Goal: Contribute content

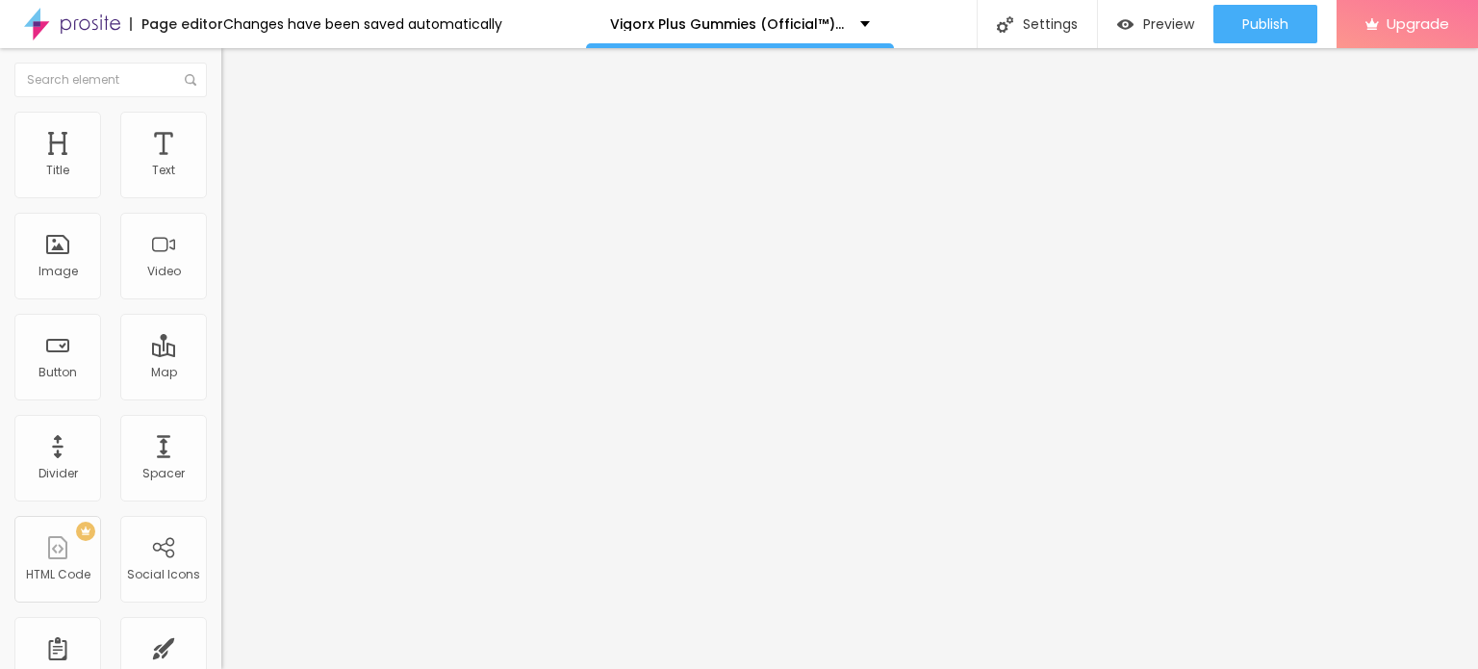
click at [221, 166] on span "Add image" at bounding box center [260, 157] width 79 height 16
drag, startPoint x: 213, startPoint y: 268, endPoint x: 280, endPoint y: 311, distance: 79.6
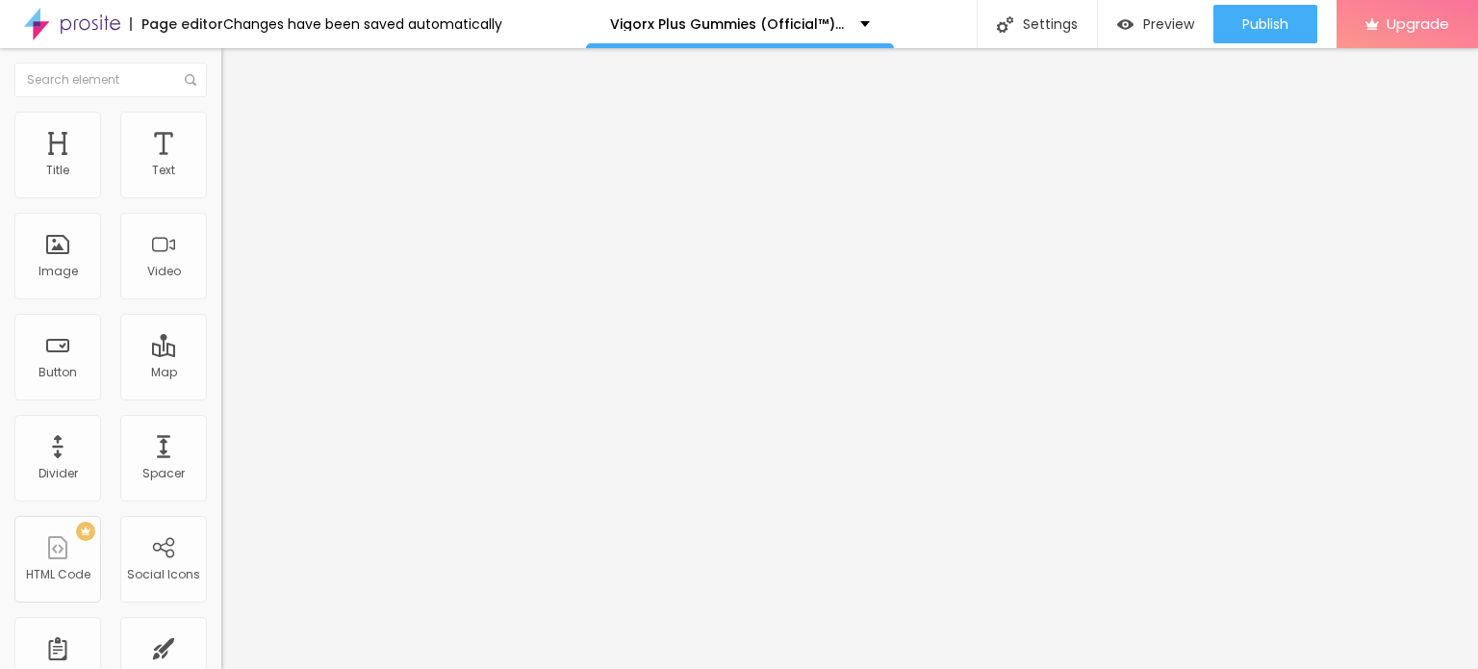
click at [221, 112] on img at bounding box center [229, 120] width 17 height 17
type input "95"
type input "75"
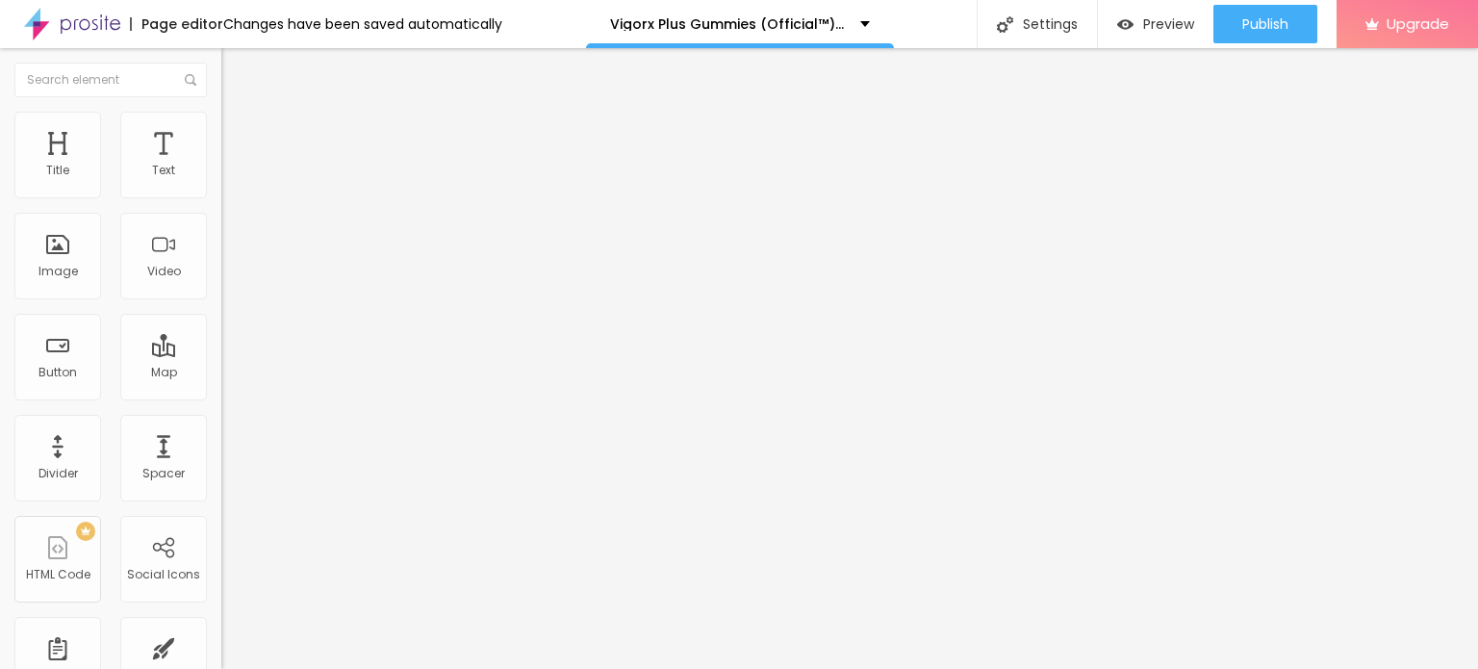
type input "25"
type input "20"
type input "15"
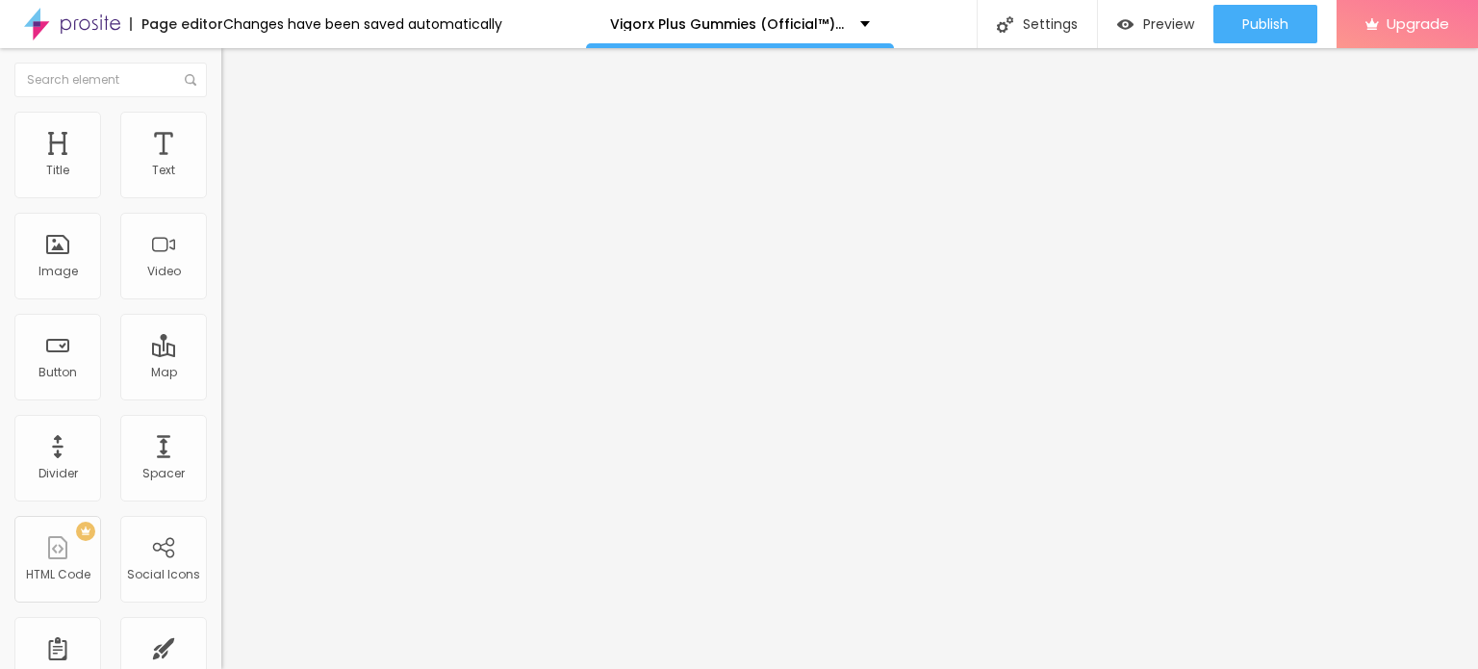
type input "15"
type input "10"
type input "15"
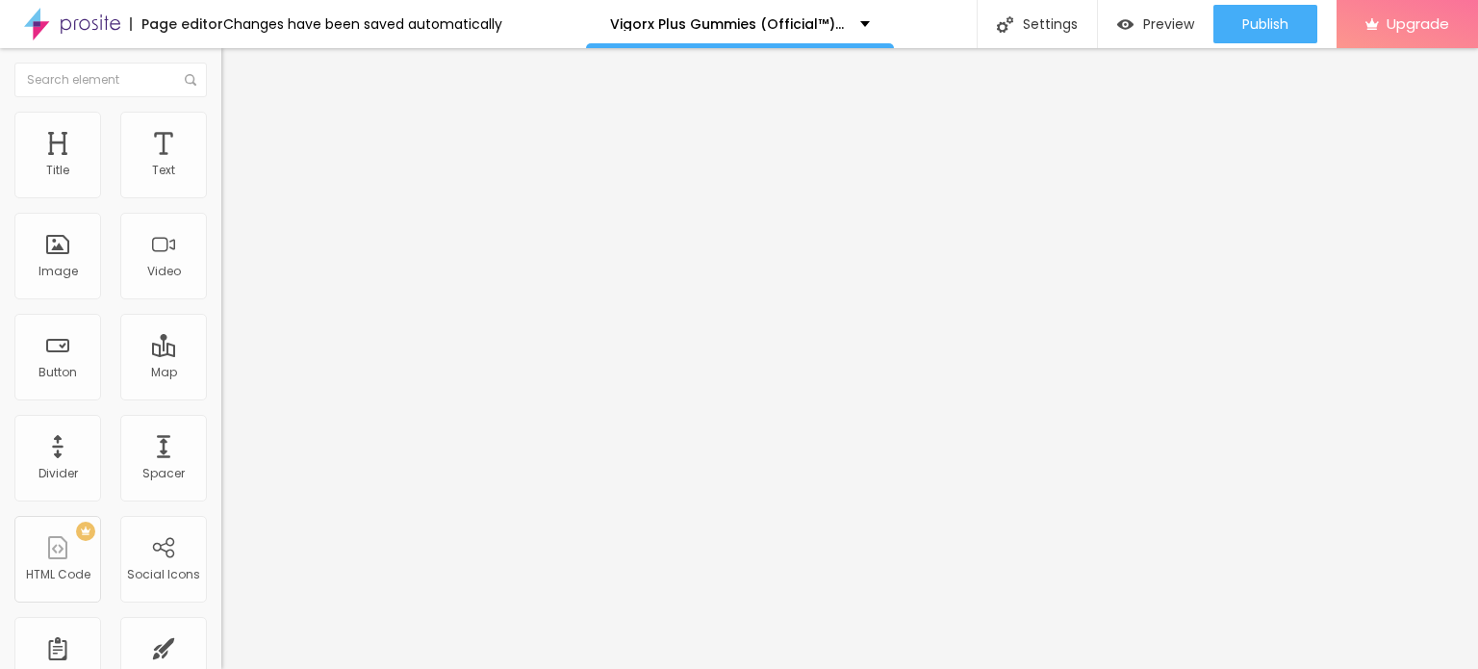
type input "20"
type input "25"
type input "30"
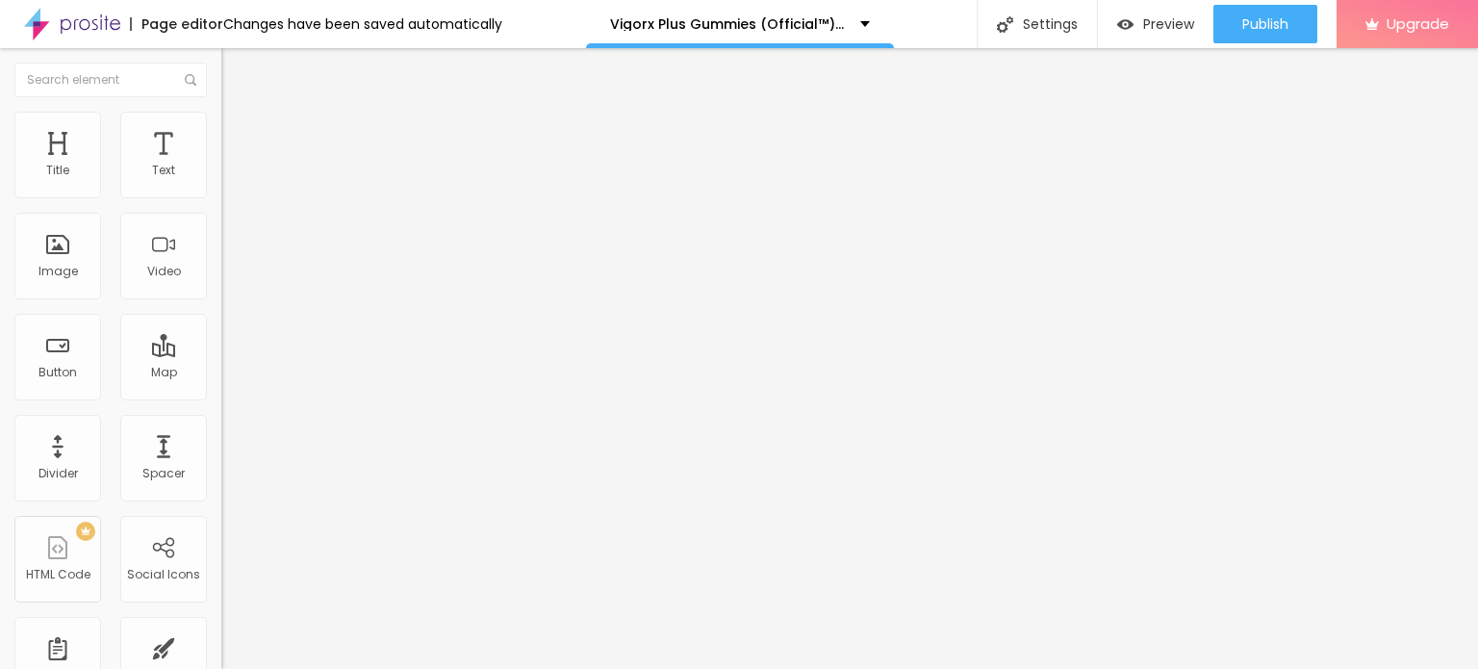
type input "30"
type input "35"
type input "40"
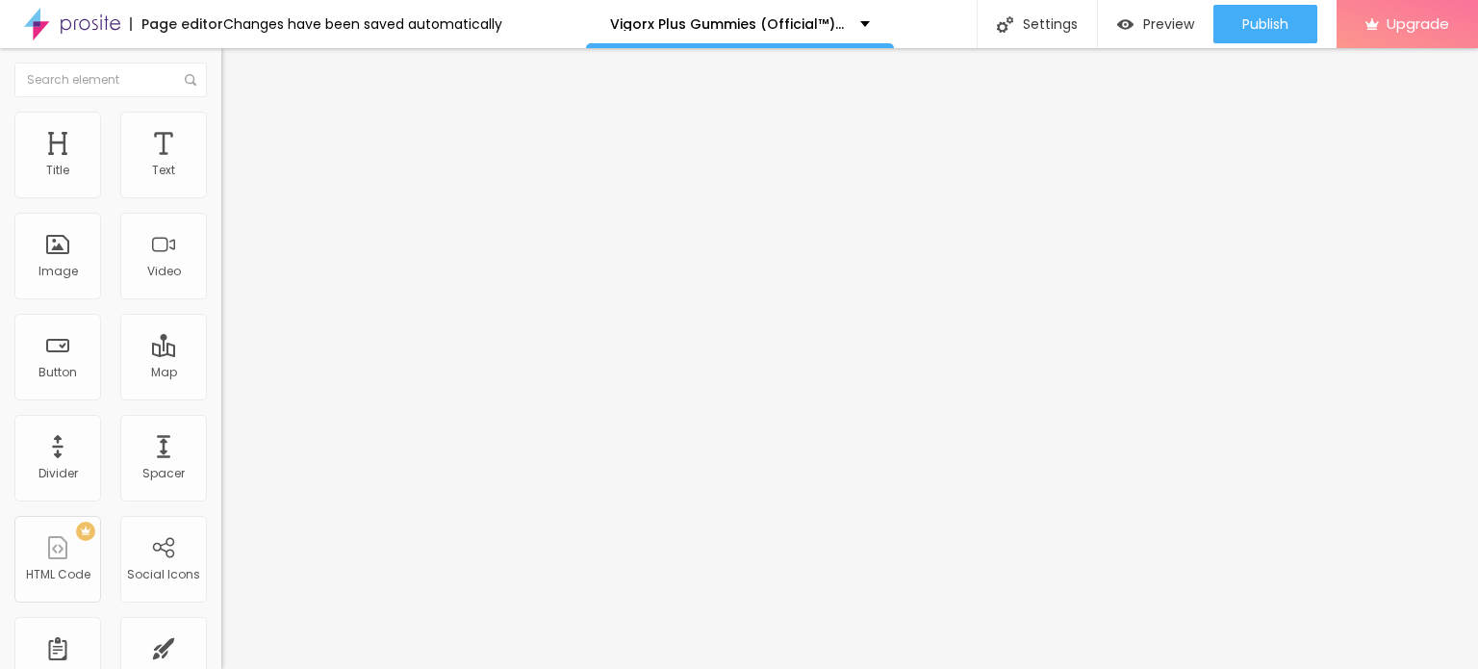
type input "45"
type input "50"
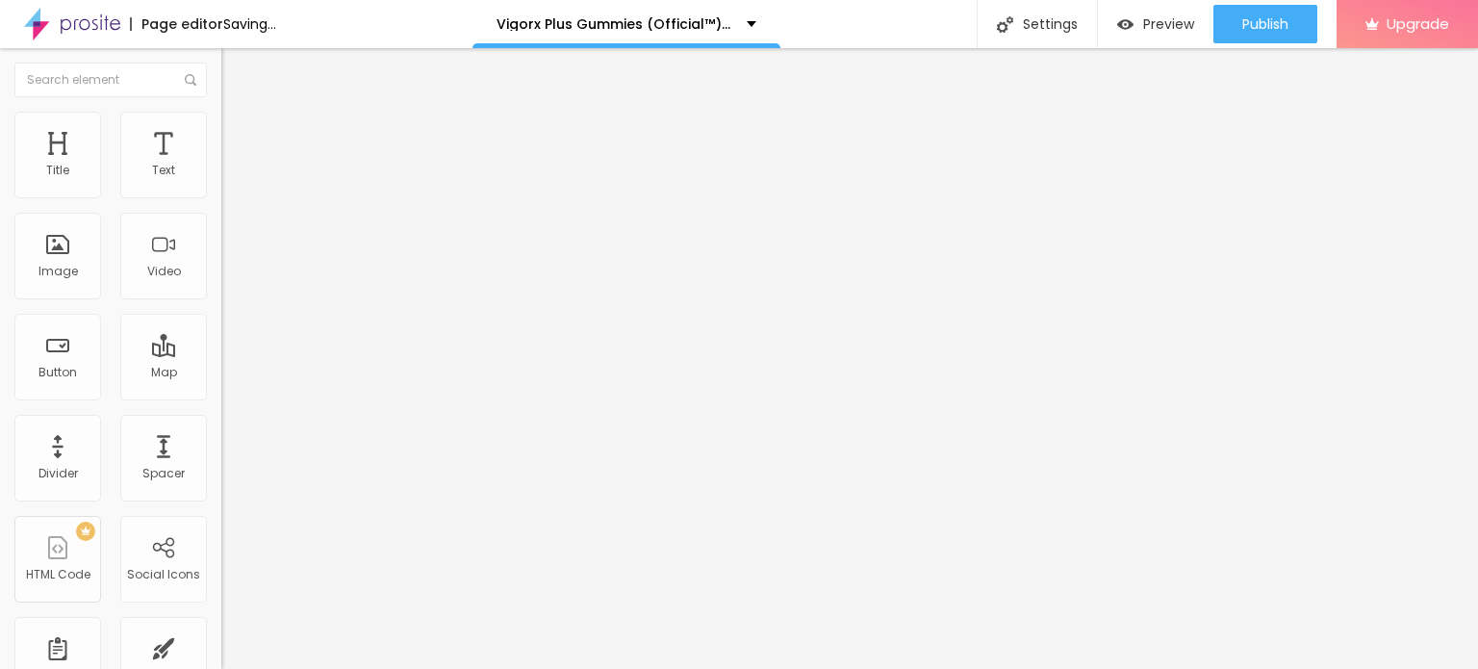
drag, startPoint x: 204, startPoint y: 199, endPoint x: 97, endPoint y: 200, distance: 106.8
type input "50"
click at [221, 197] on input "range" at bounding box center [283, 189] width 124 height 15
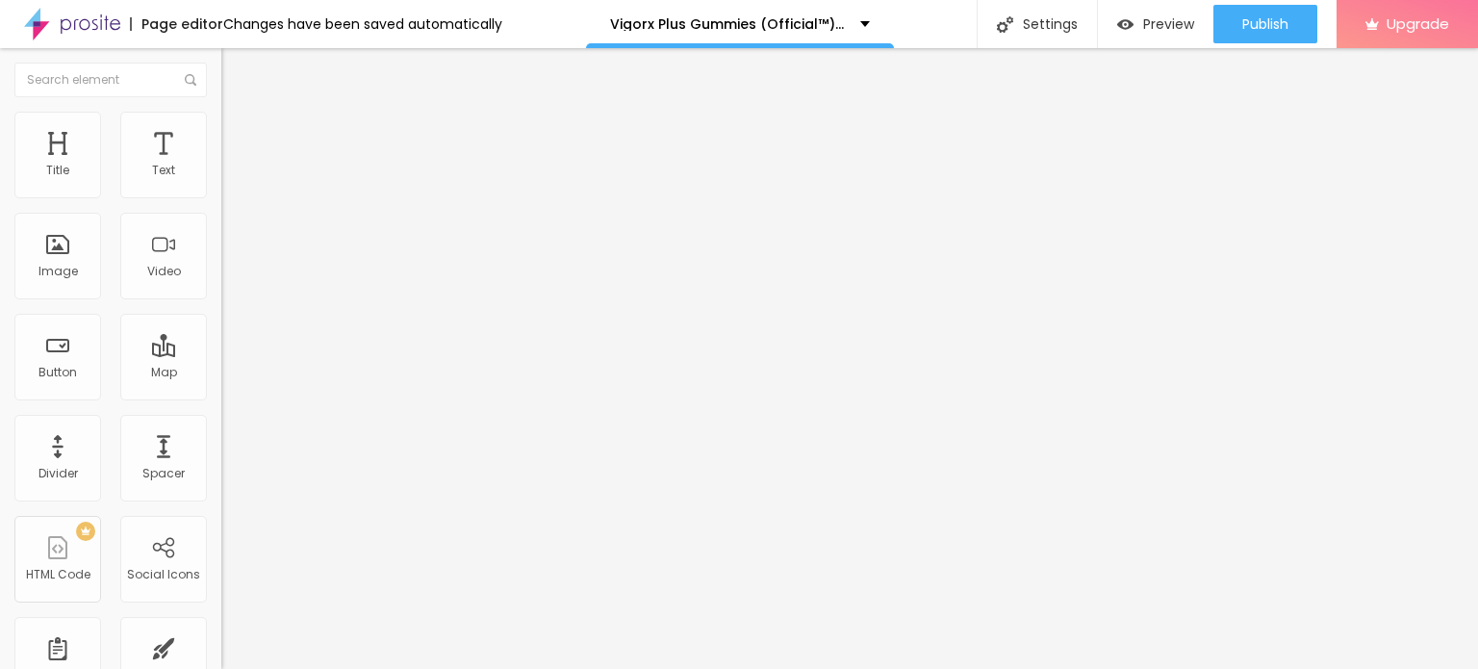
click at [221, 181] on input "Click me" at bounding box center [336, 171] width 231 height 19
paste input "😍👇SHOP NOW😍👇"
type input "😍👇SHOP NOW😍👇"
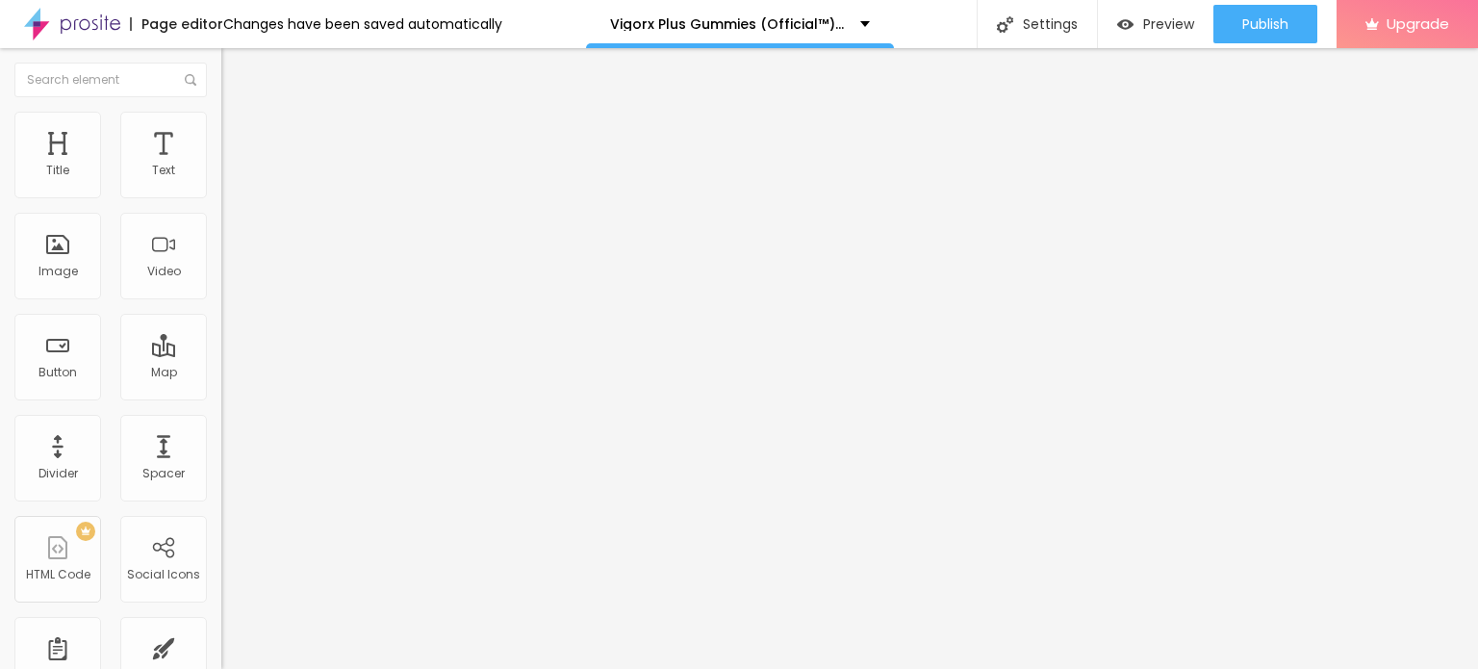
click at [221, 396] on input "https://" at bounding box center [336, 386] width 231 height 19
paste input "[DOMAIN_NAME][URL]"
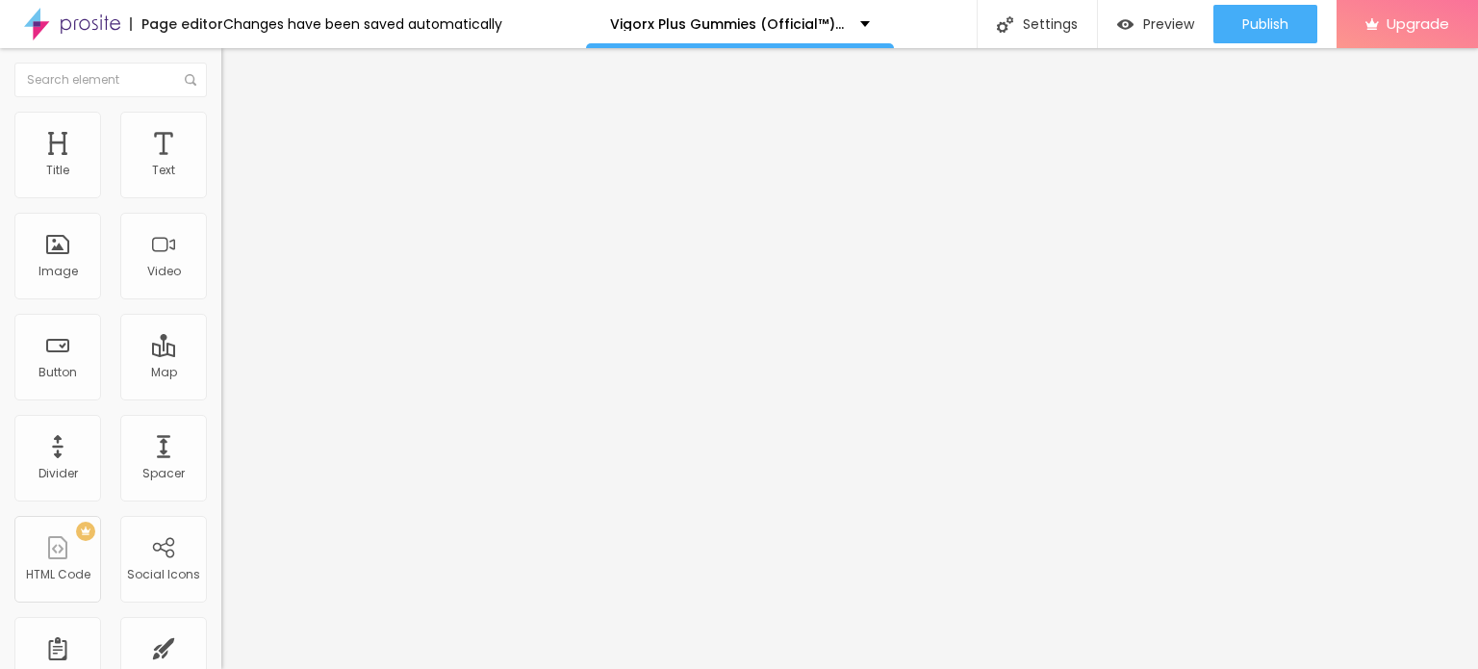
type input "[URL][DOMAIN_NAME]"
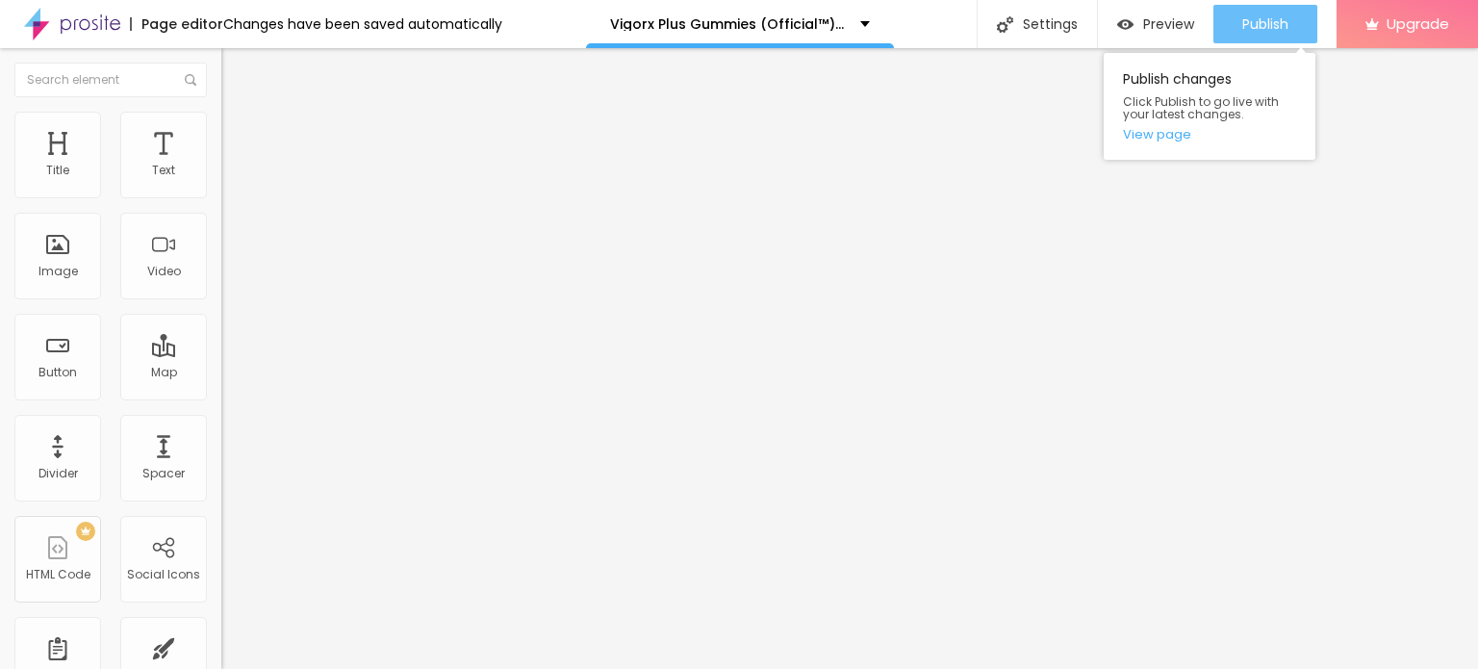
click at [1248, 18] on span "Publish" at bounding box center [1265, 23] width 46 height 15
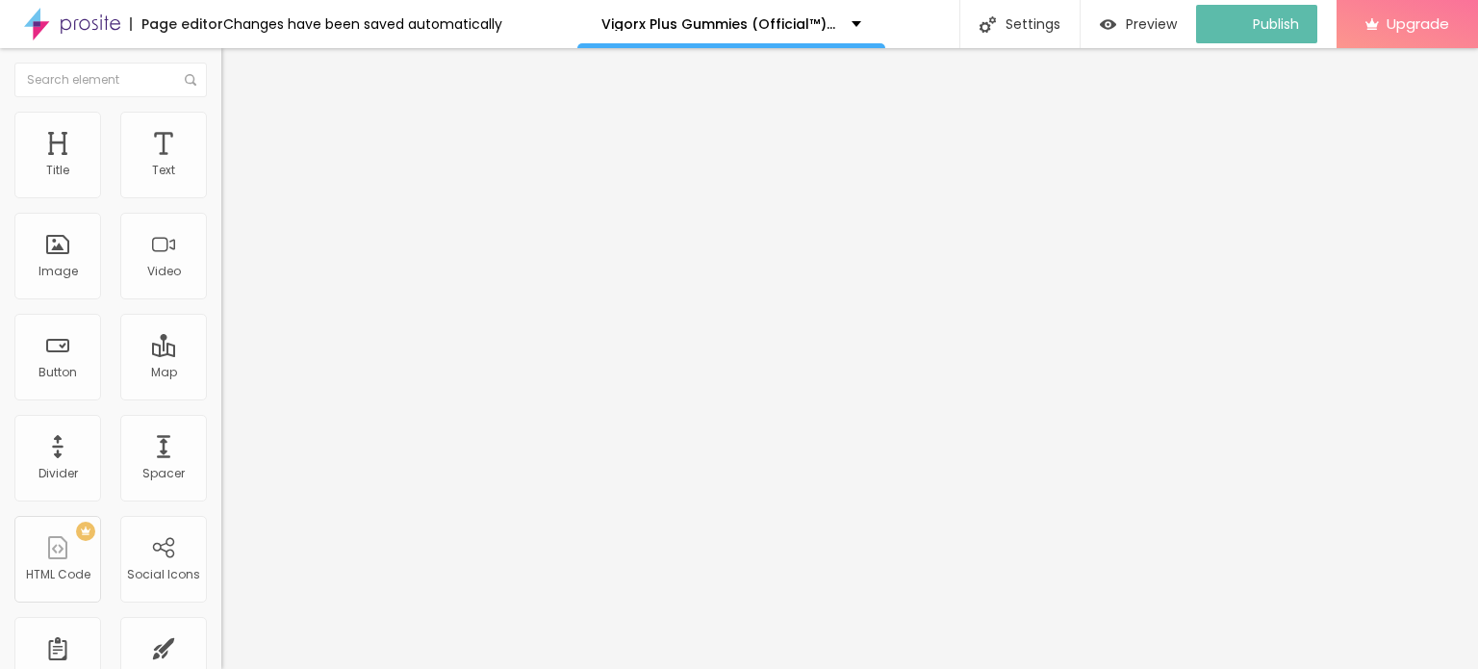
click at [38, 29] on img at bounding box center [72, 24] width 96 height 48
click at [221, 166] on span "Add image" at bounding box center [260, 157] width 79 height 16
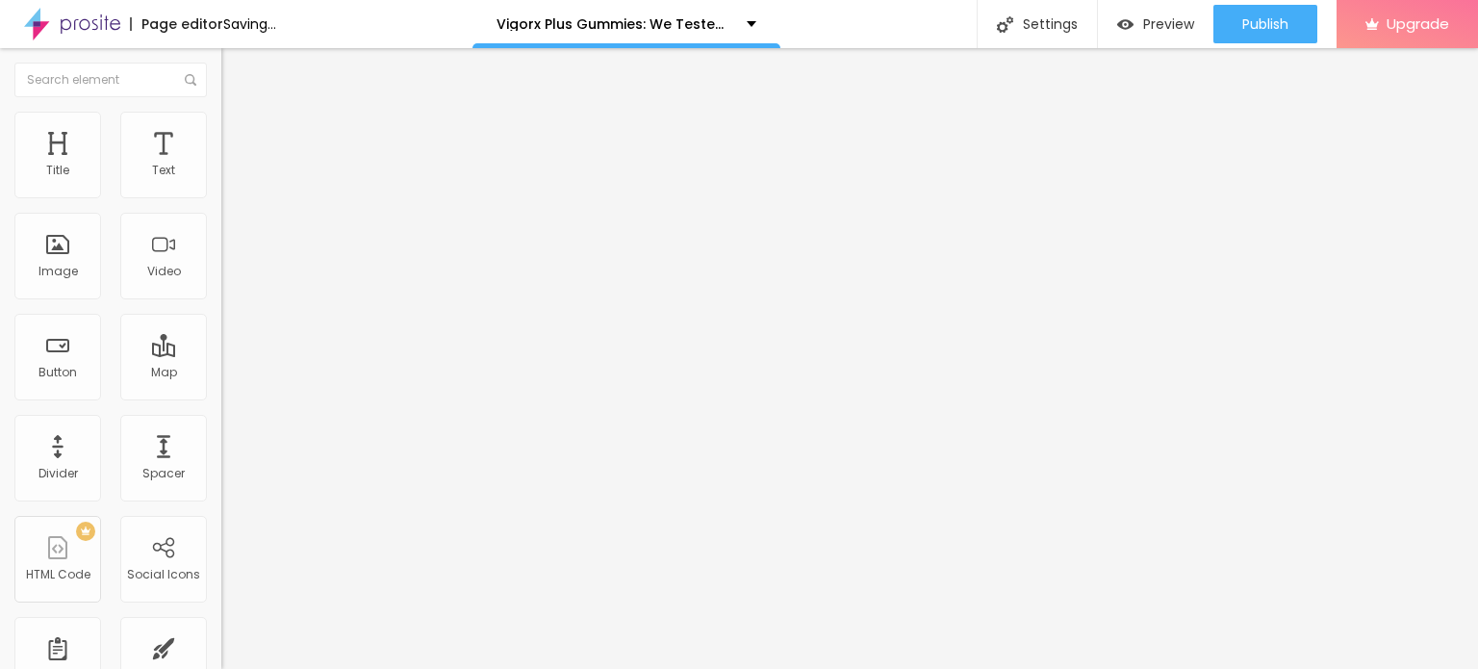
click at [221, 128] on li "Style" at bounding box center [331, 121] width 221 height 19
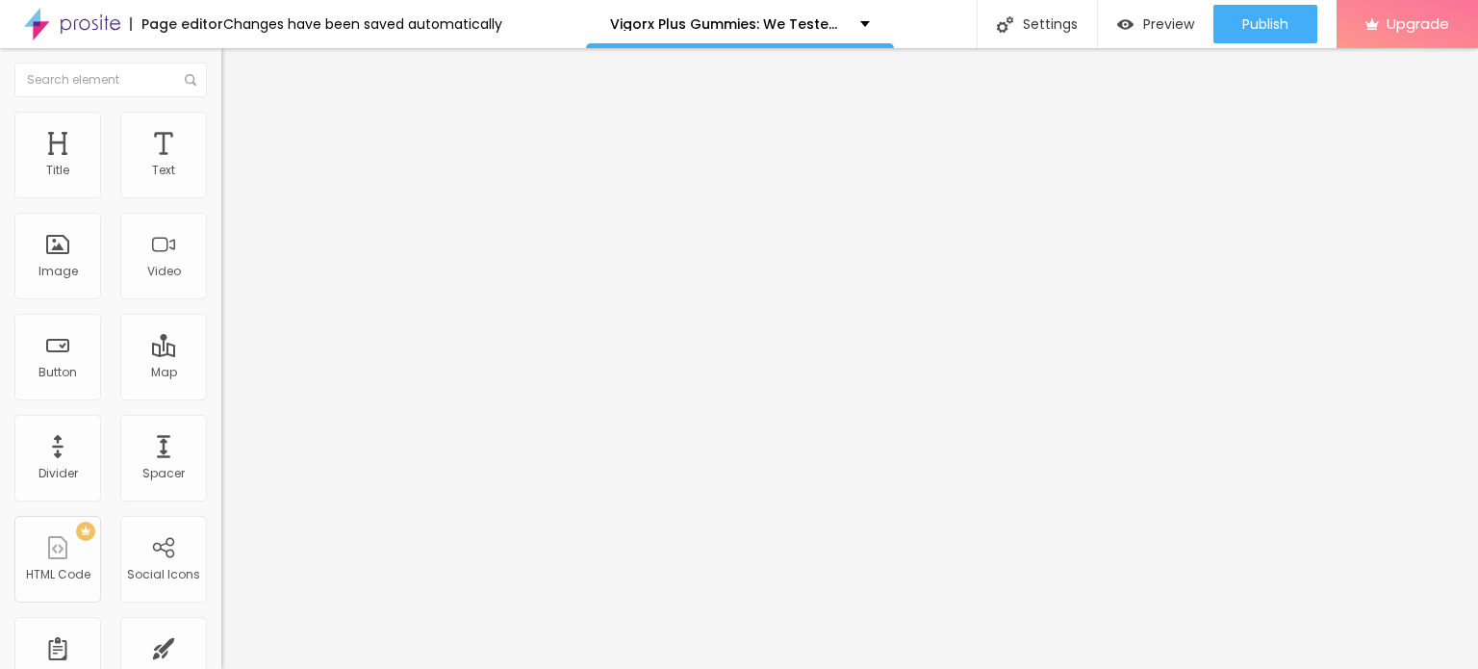
type input "95"
type input "90"
type input "85"
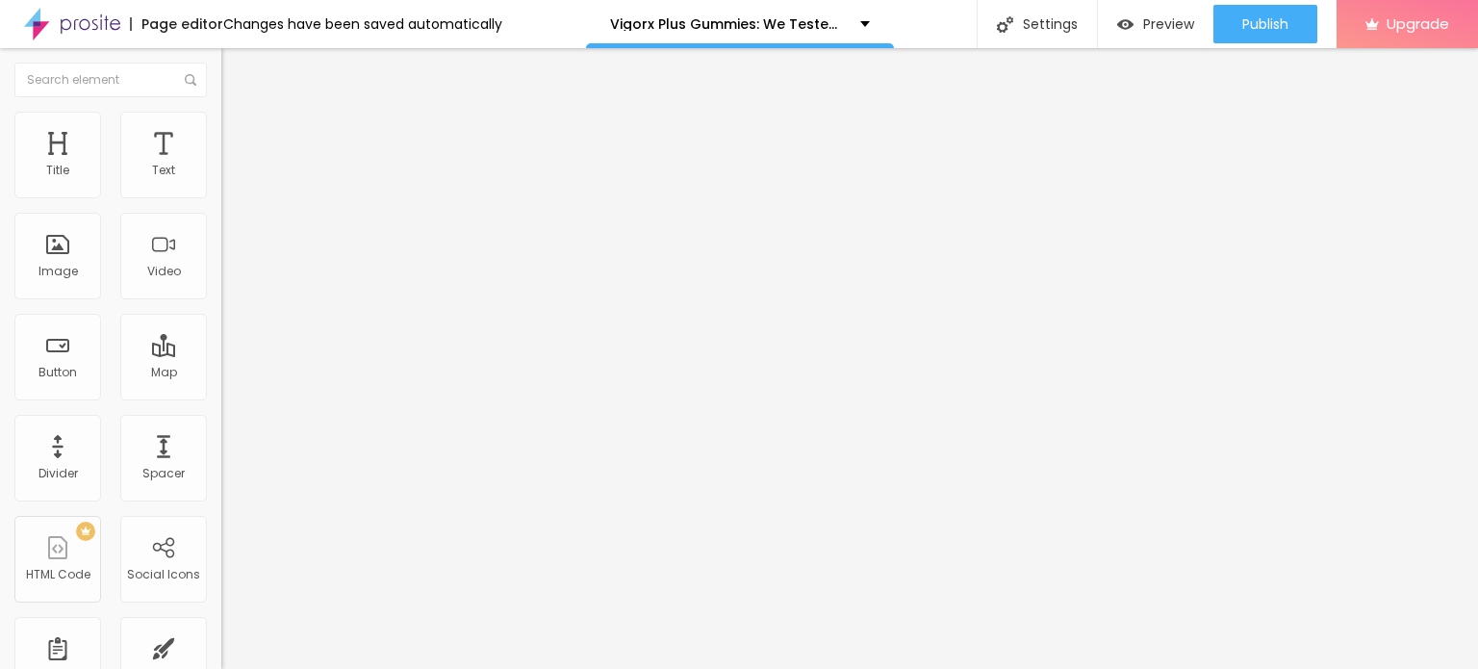
type input "85"
type input "80"
type input "75"
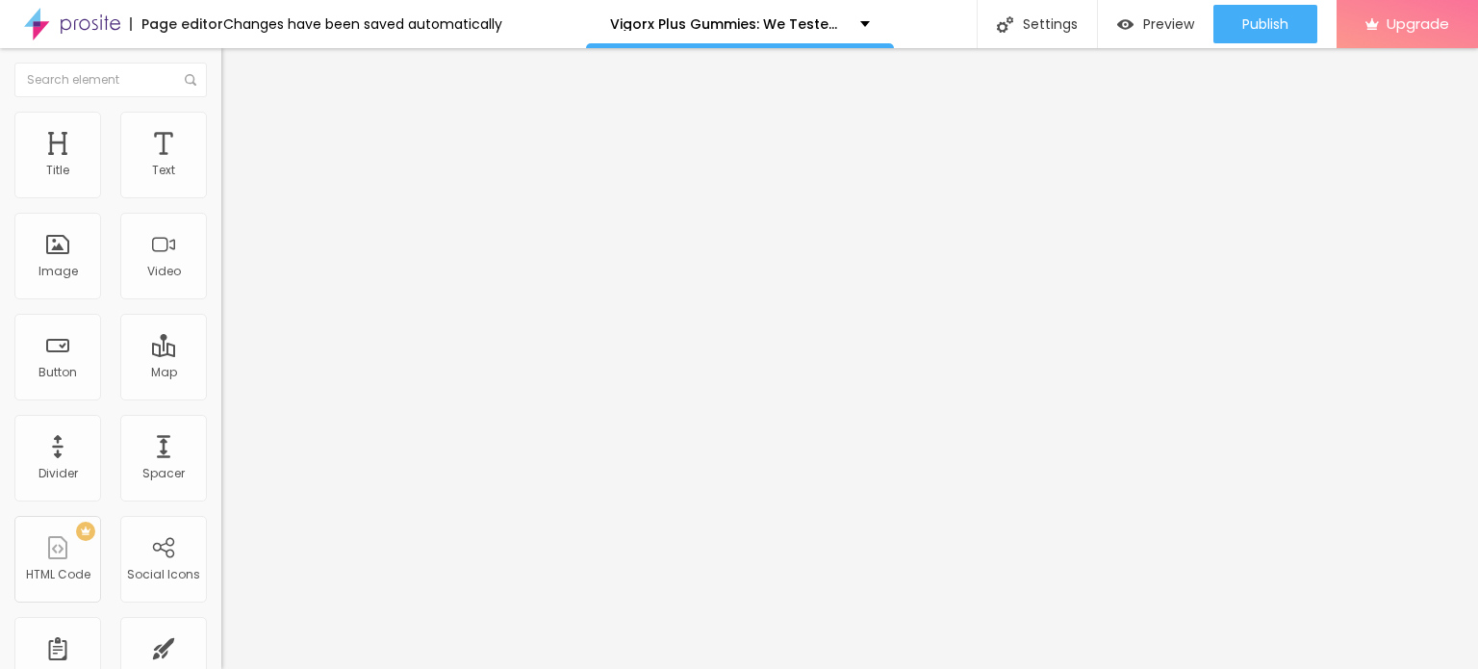
type input "70"
type input "65"
type input "60"
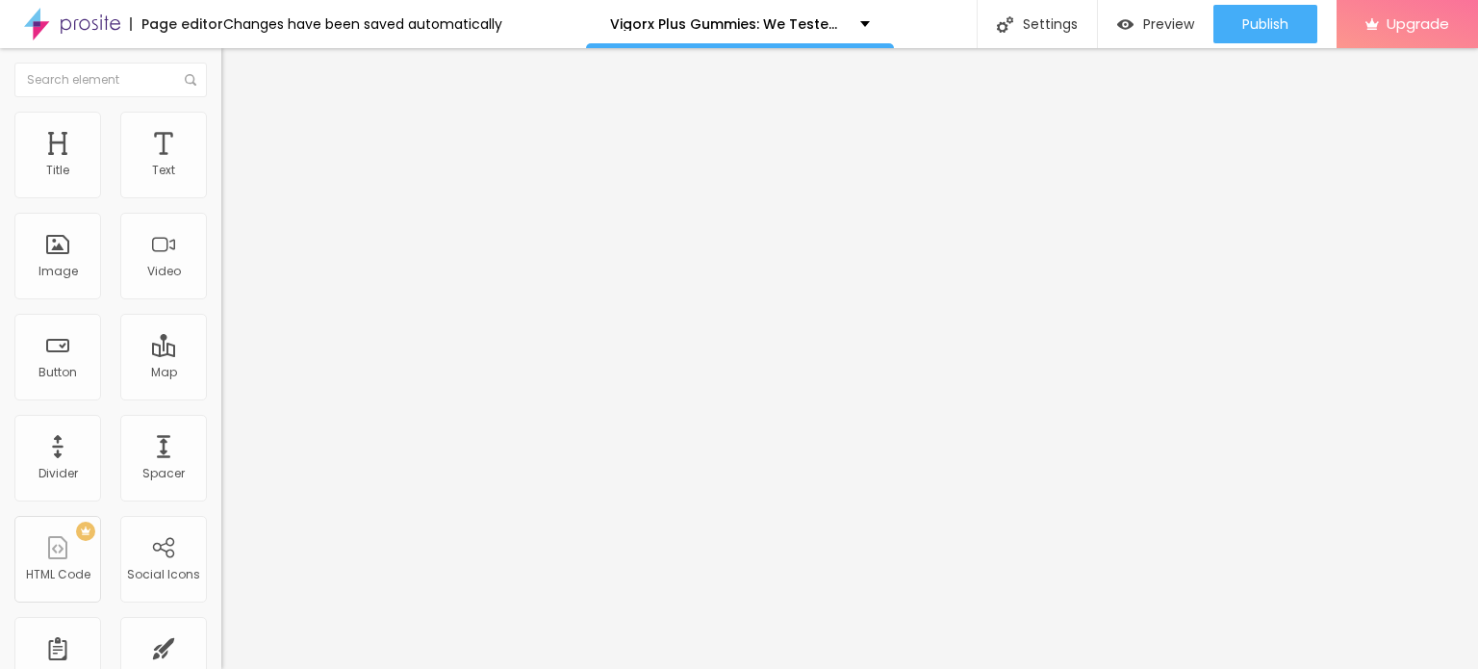
type input "60"
type input "55"
type input "50"
drag, startPoint x: 204, startPoint y: 206, endPoint x: 103, endPoint y: 202, distance: 101.1
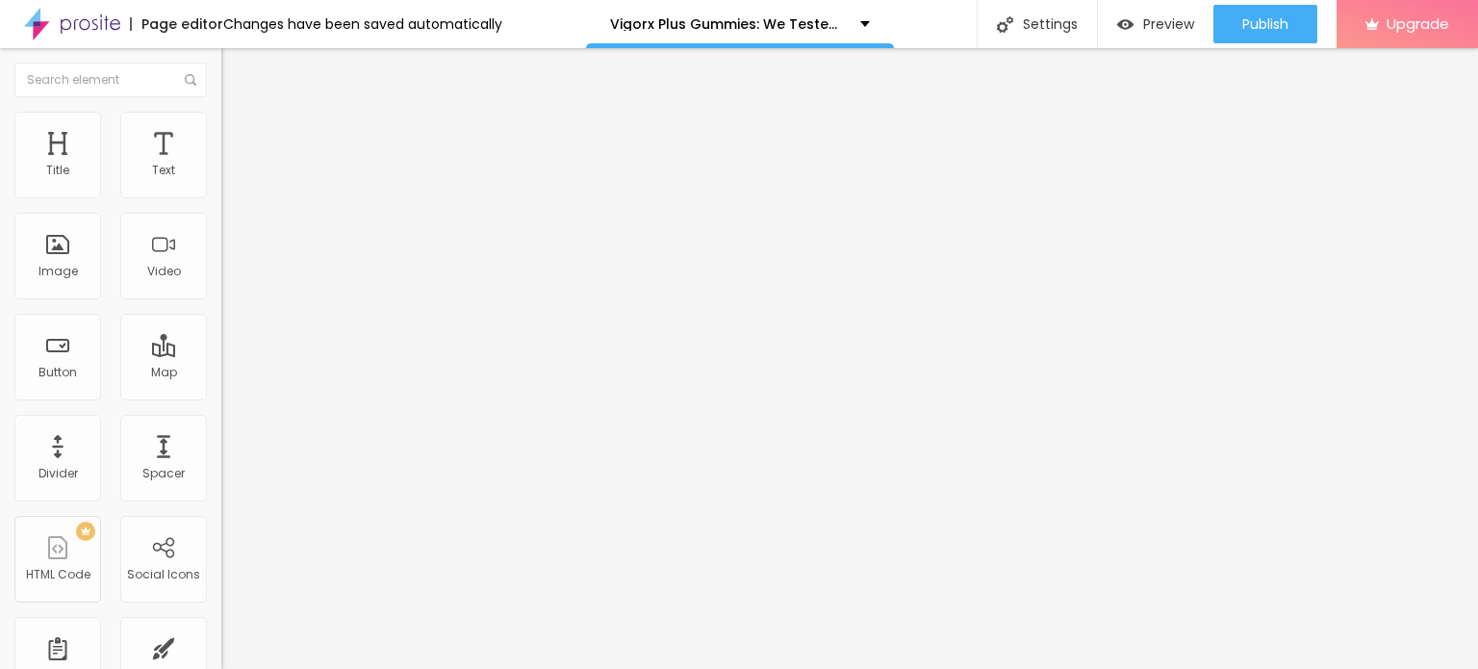
type input "50"
click at [221, 197] on input "range" at bounding box center [283, 189] width 124 height 15
click at [221, 181] on input "Click me" at bounding box center [336, 171] width 231 height 19
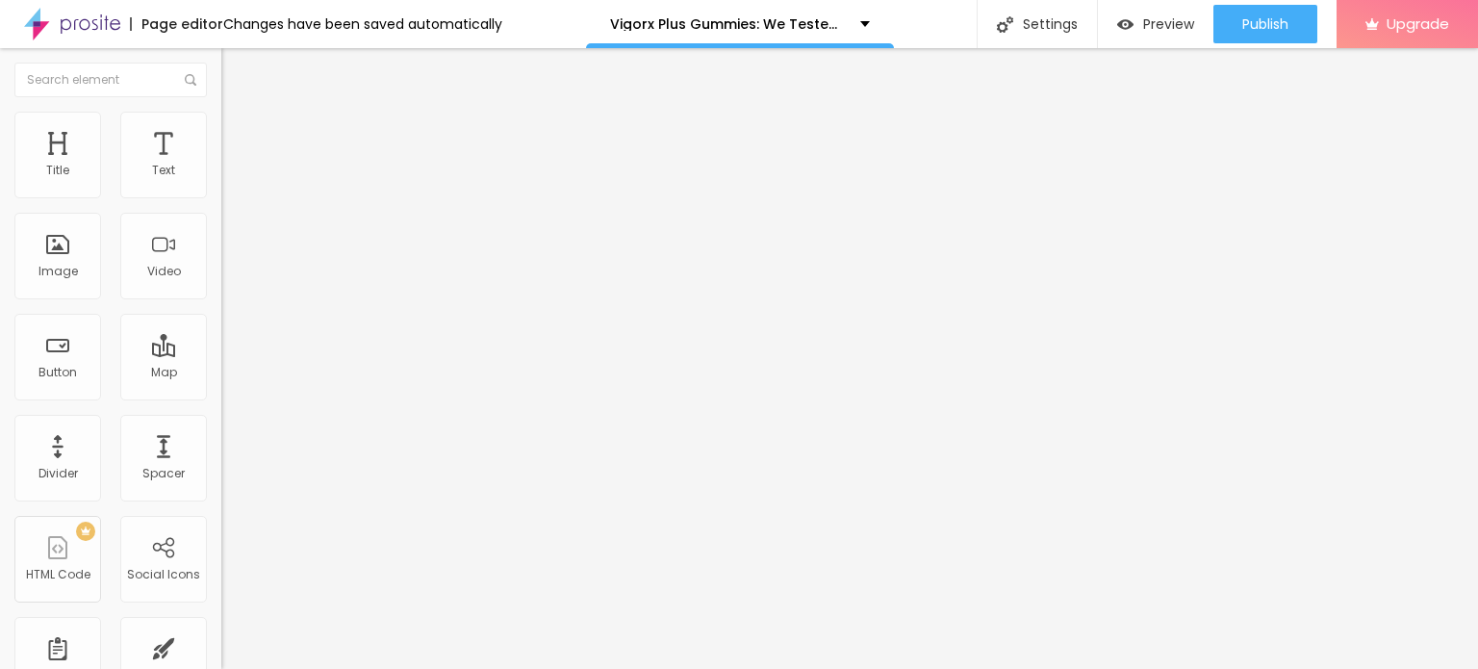
paste input "👇❗❗𝐒𝐡𝐨𝐩 𝐍𝐨𝐰❗❗👇"
type input "👇❗❗𝐒𝐡𝐨𝐩 𝐍𝐨𝐰❗❗👇"
click at [221, 391] on input "https://" at bounding box center [336, 386] width 231 height 19
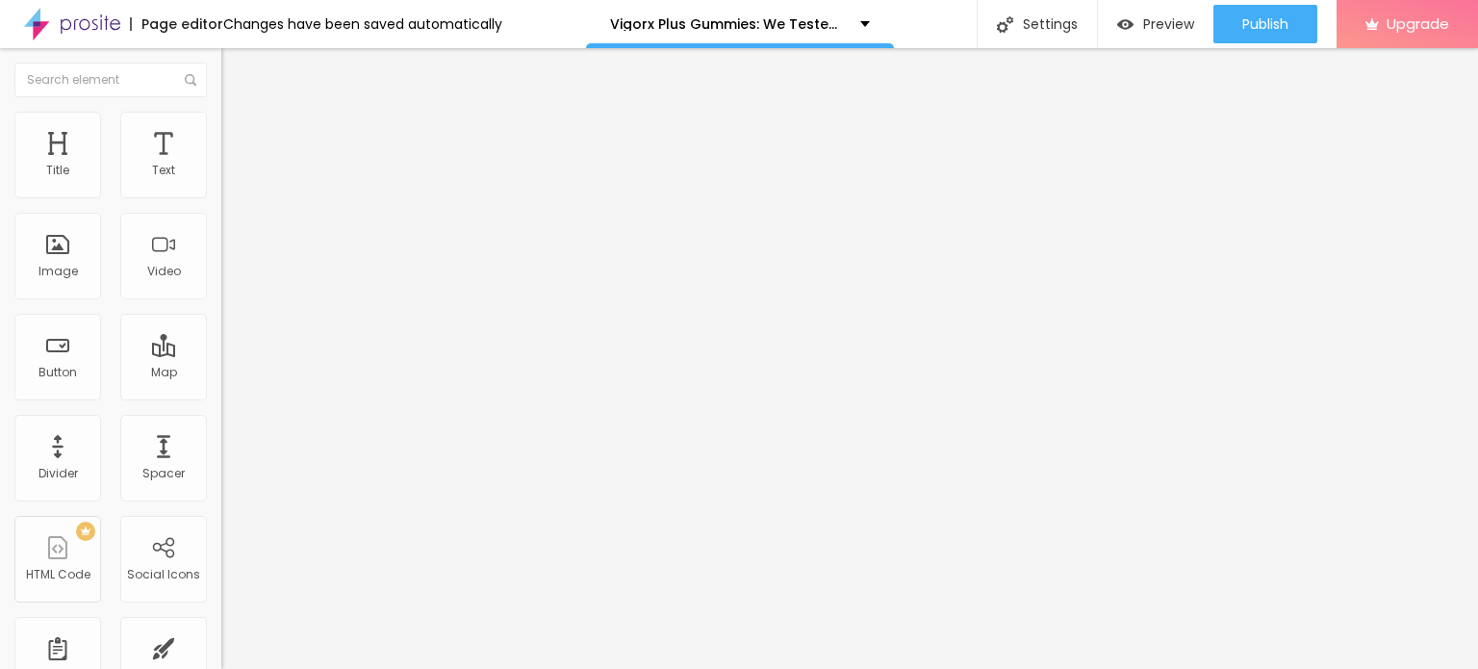
paste input "vigorxplusgummiesofficial.blogspot.com/"
type input "https://vigorxplusgummiesofficial.blogspot.com/"
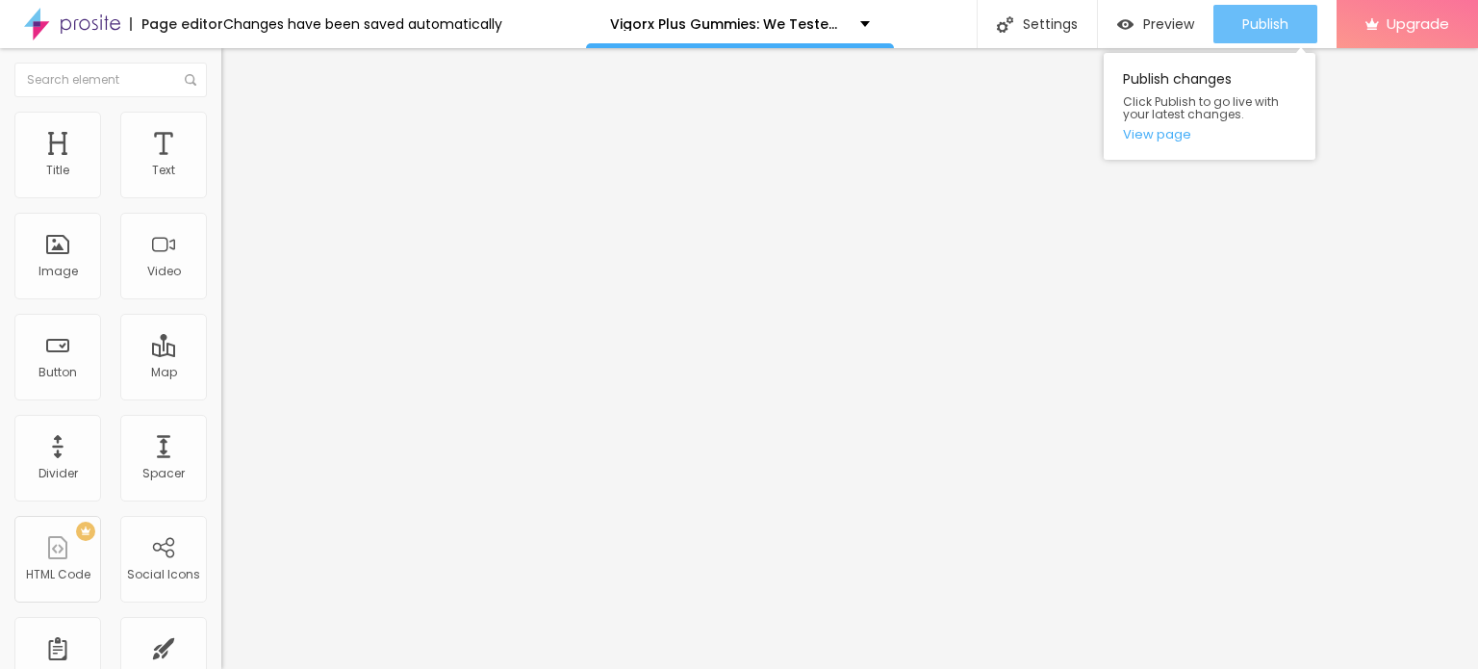
click at [1260, 34] on div "Publish" at bounding box center [1265, 24] width 46 height 38
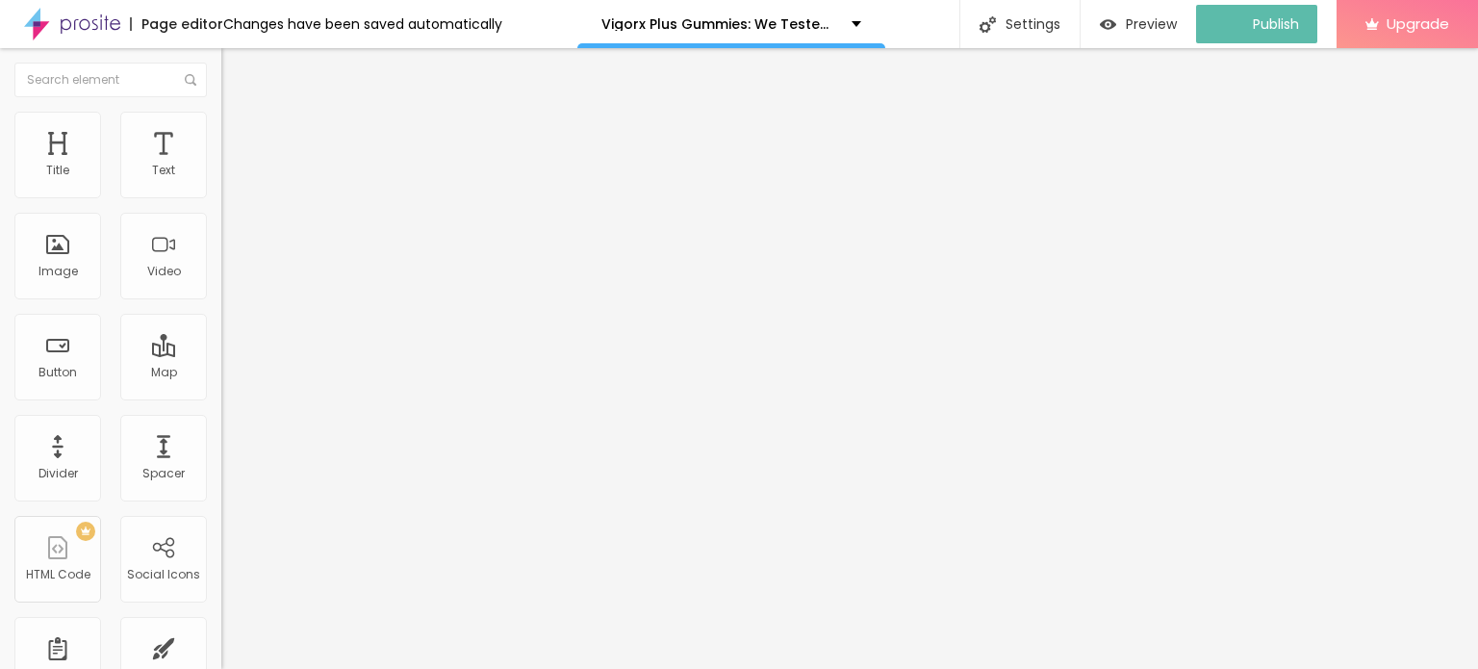
click at [32, 19] on img at bounding box center [72, 24] width 96 height 48
